Goal: Task Accomplishment & Management: Use online tool/utility

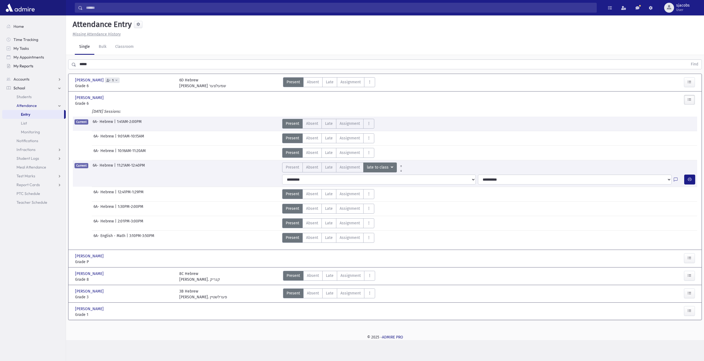
drag, startPoint x: 162, startPoint y: 63, endPoint x: 27, endPoint y: 67, distance: 134.8
click at [27, 67] on div "Search Results All Accounts" at bounding box center [352, 180] width 704 height 361
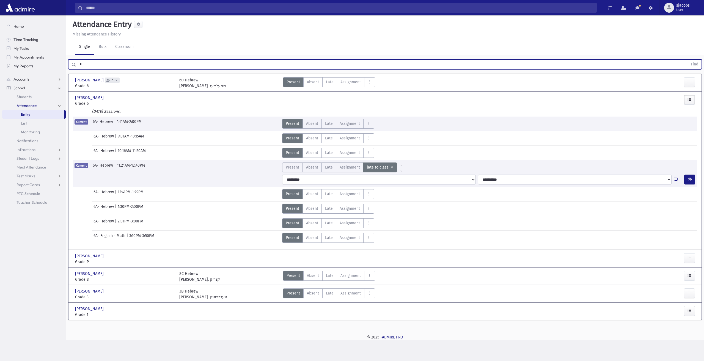
type input "*"
click at [688, 60] on button "Find" at bounding box center [695, 64] width 14 height 9
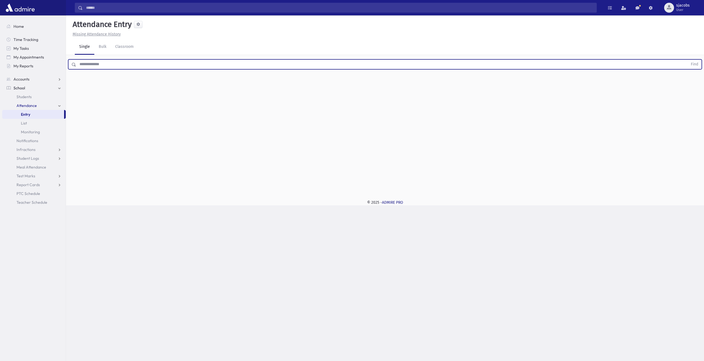
click at [121, 67] on input "text" at bounding box center [382, 64] width 612 height 10
click at [688, 60] on button "Find" at bounding box center [695, 64] width 14 height 9
type input "*****"
click at [688, 60] on button "Find" at bounding box center [695, 64] width 14 height 9
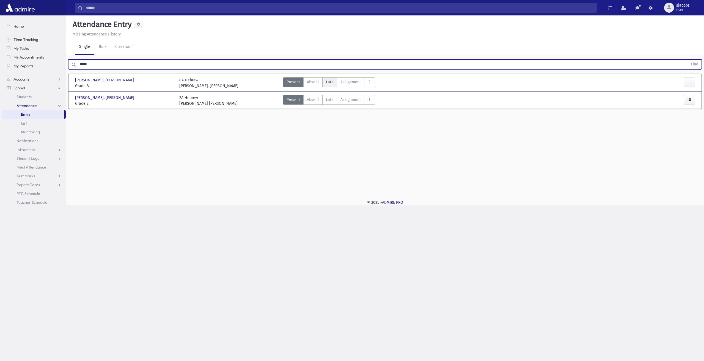
click at [332, 81] on span "Late" at bounding box center [330, 82] width 8 height 6
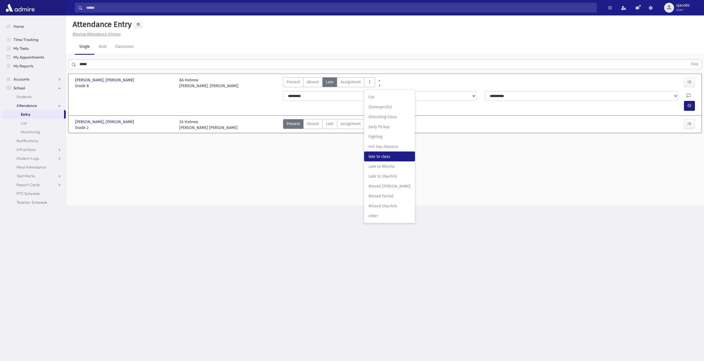
click at [389, 156] on span "late to class" at bounding box center [390, 157] width 42 height 6
click at [685, 101] on button "button" at bounding box center [689, 106] width 11 height 10
